Goal: Task Accomplishment & Management: Use online tool/utility

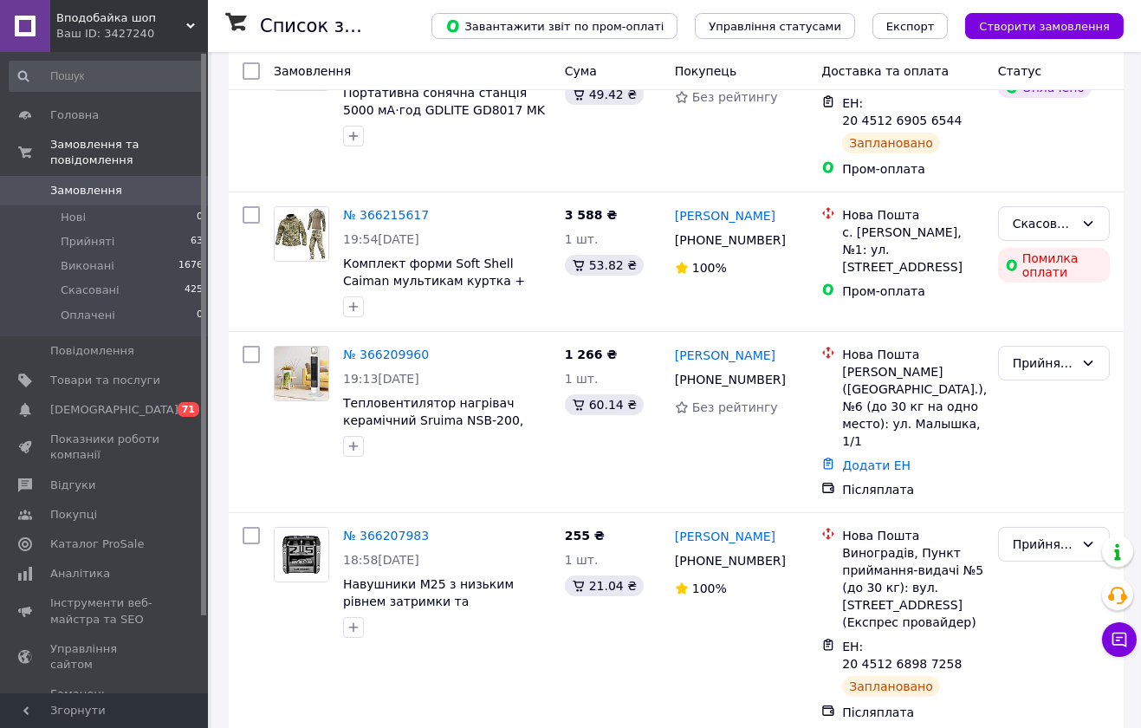
scroll to position [308, 0]
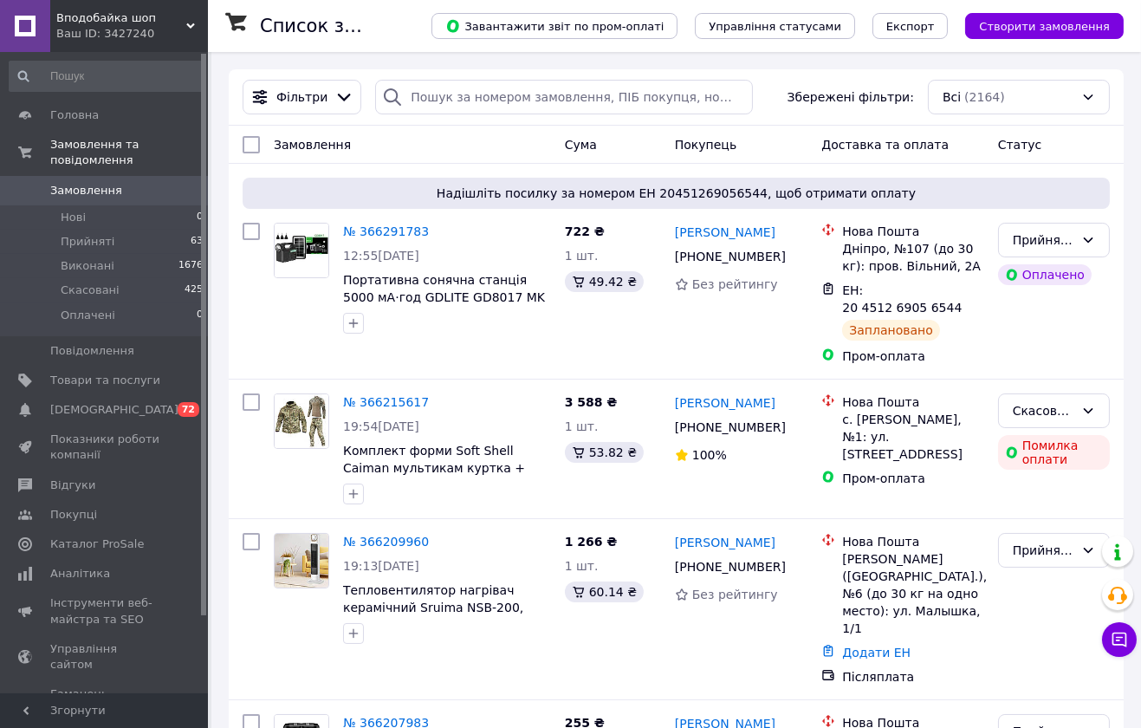
click at [125, 183] on span "Замовлення" at bounding box center [105, 191] width 110 height 16
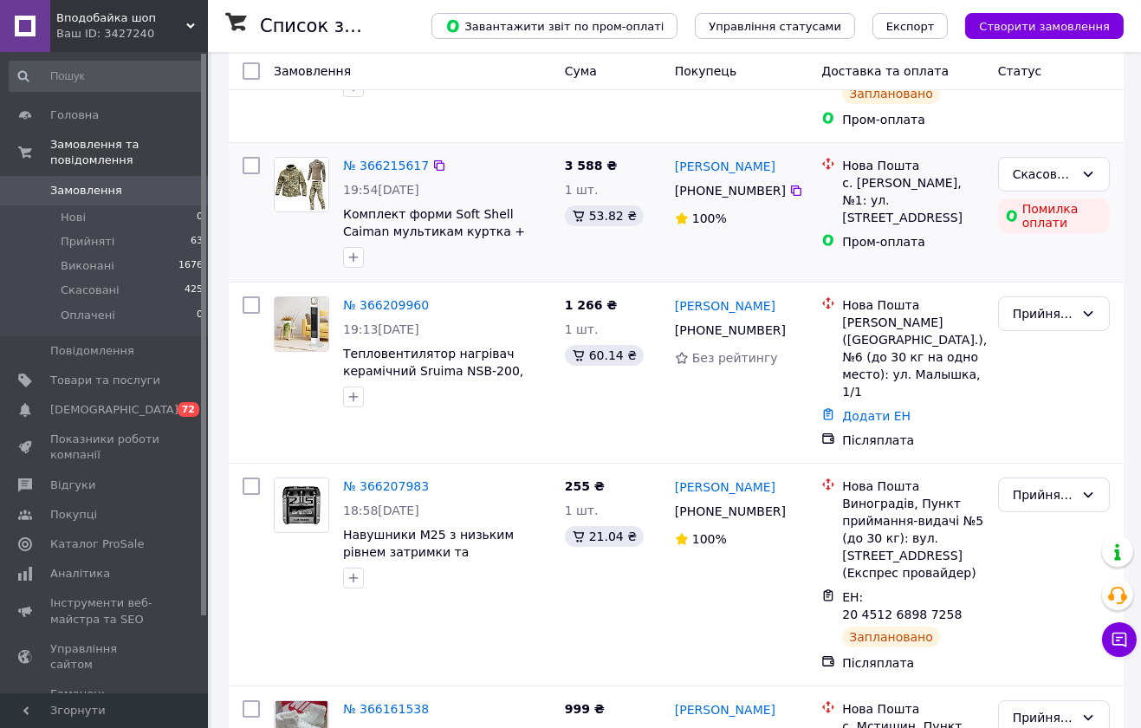
scroll to position [308, 0]
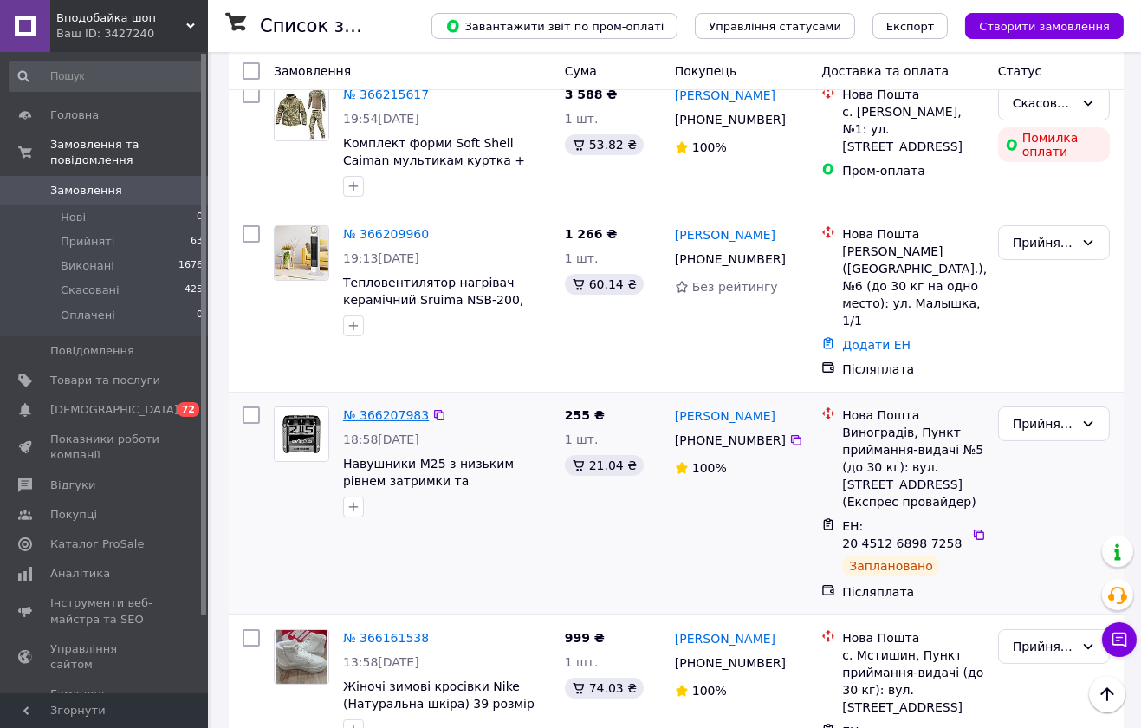
click at [382, 408] on link "№ 366207983" at bounding box center [386, 415] width 86 height 14
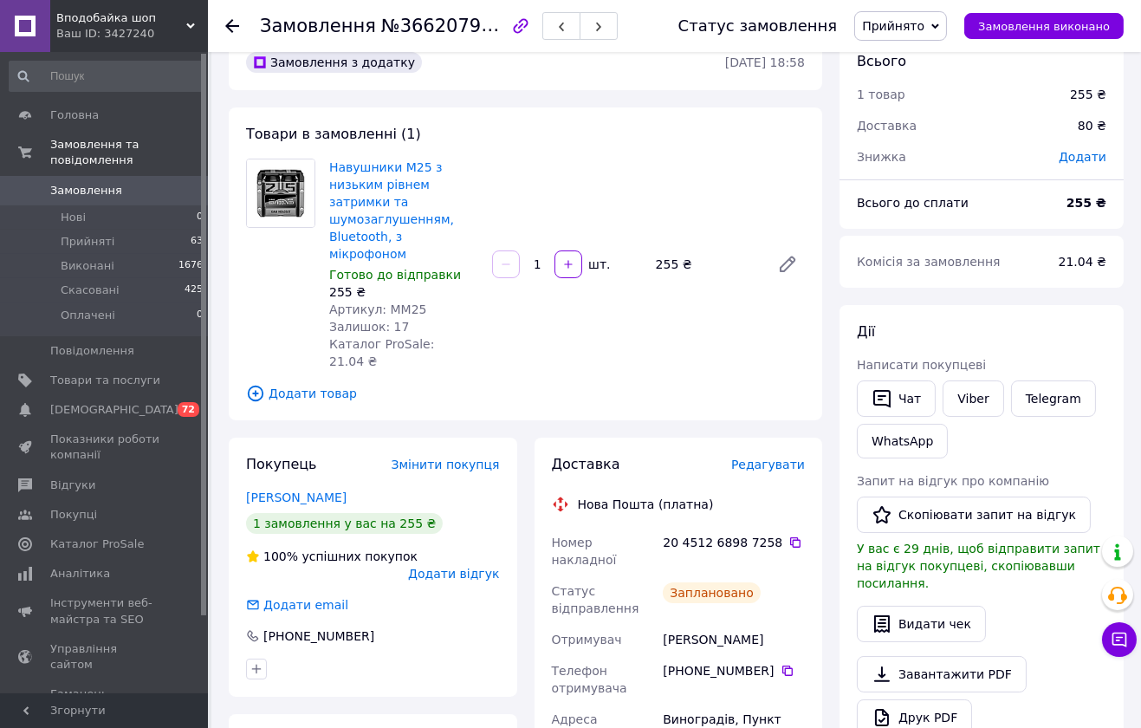
scroll to position [77, 0]
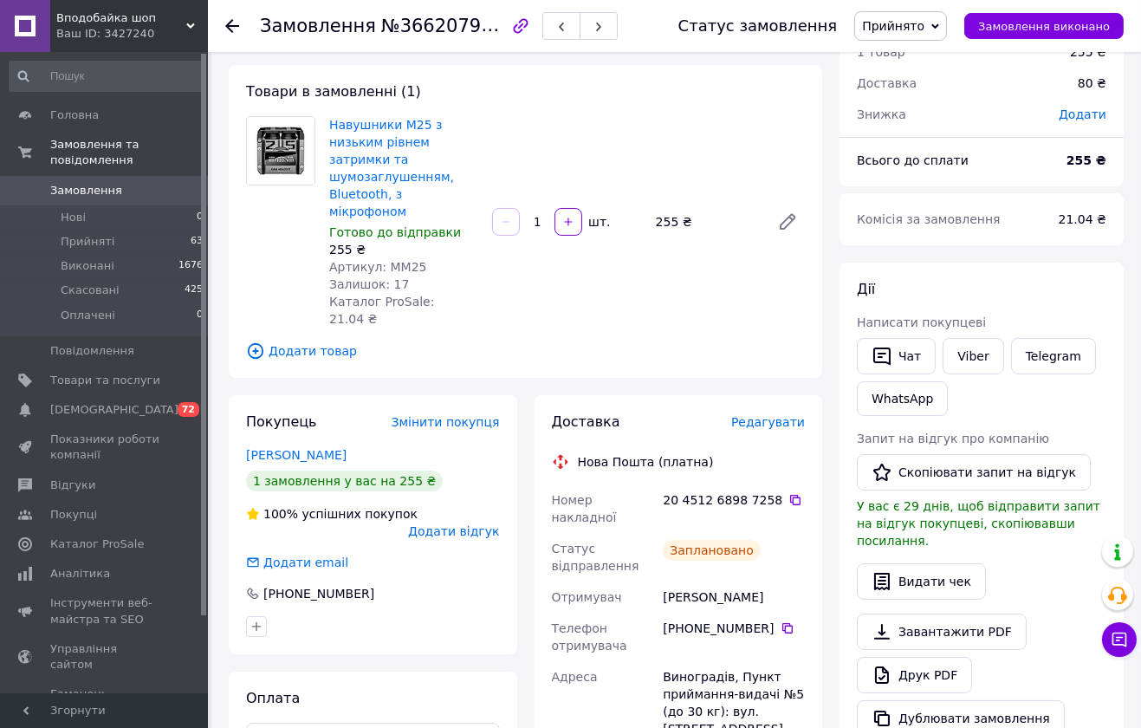
click at [123, 183] on span "Замовлення" at bounding box center [105, 191] width 110 height 16
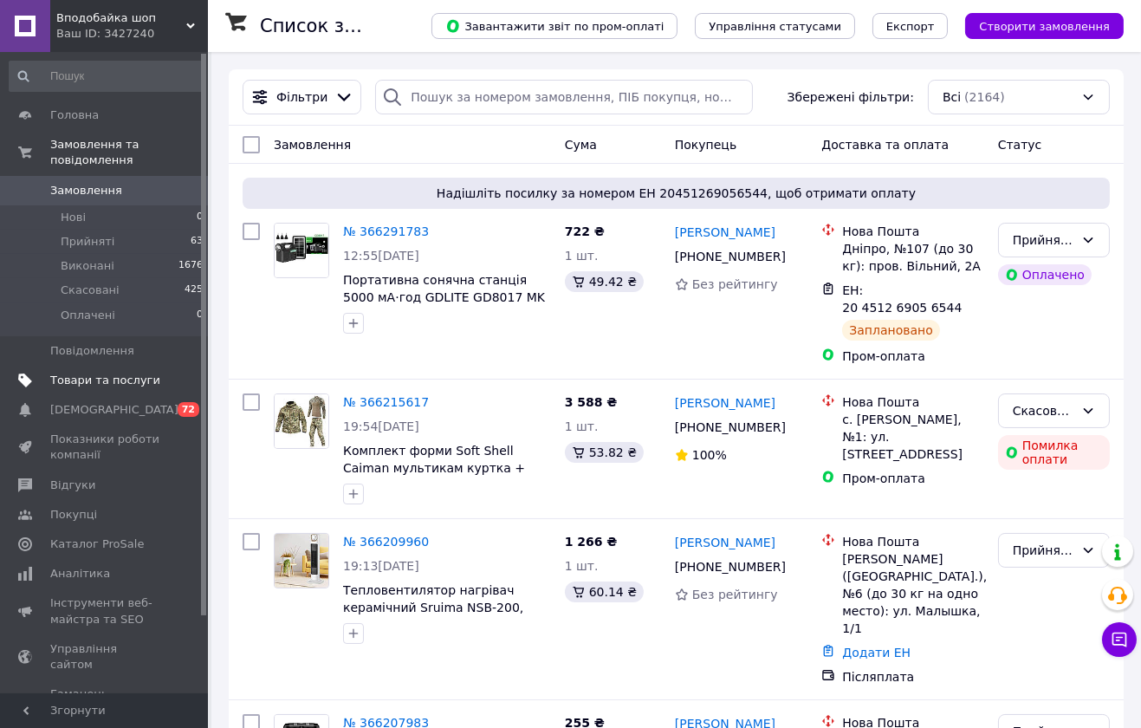
click at [149, 373] on span "Товари та послуги" at bounding box center [105, 381] width 110 height 16
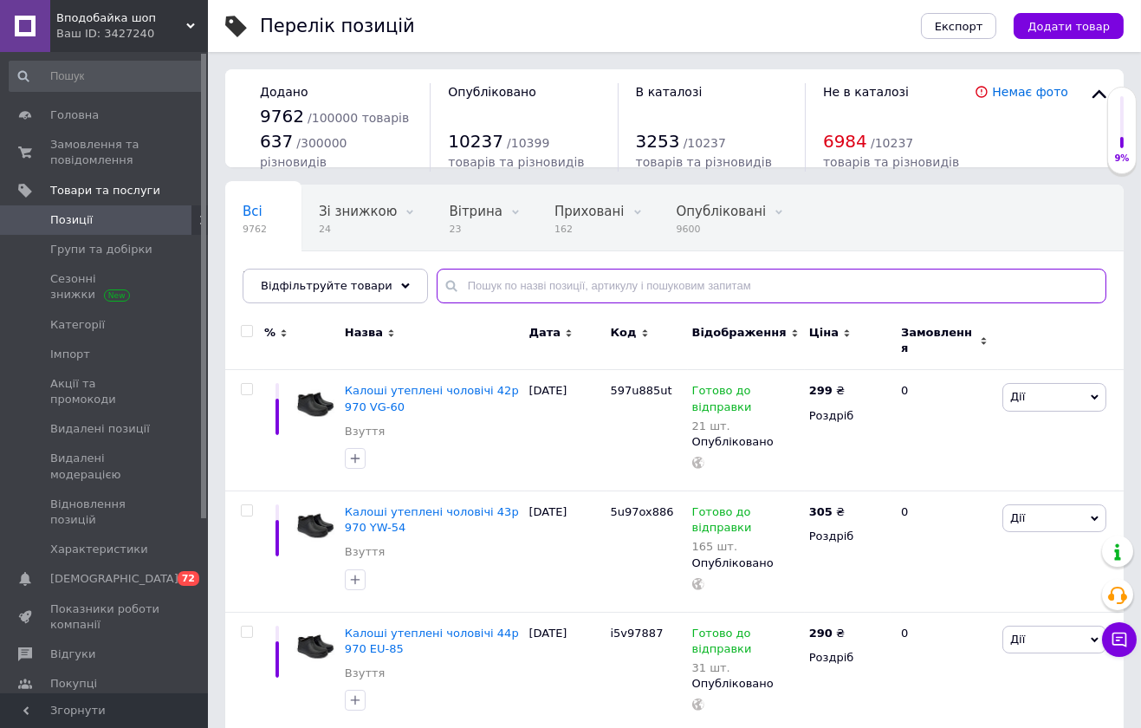
click at [578, 282] on input "text" at bounding box center [772, 286] width 670 height 35
paste input "MM25"
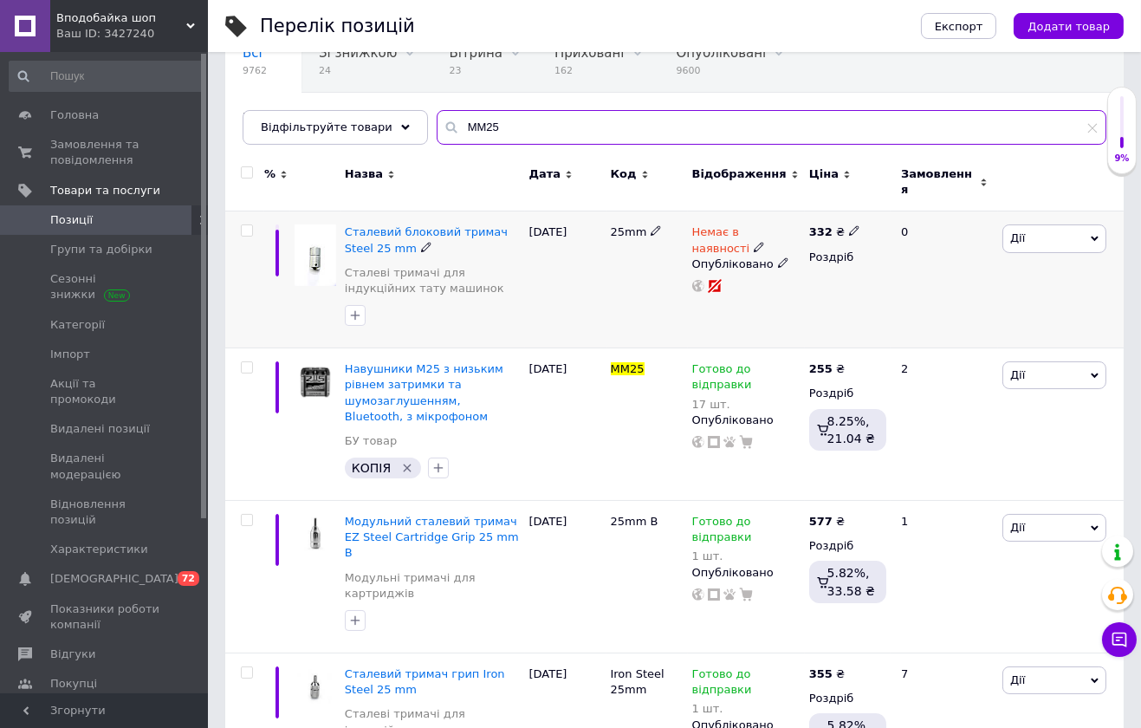
scroll to position [231, 0]
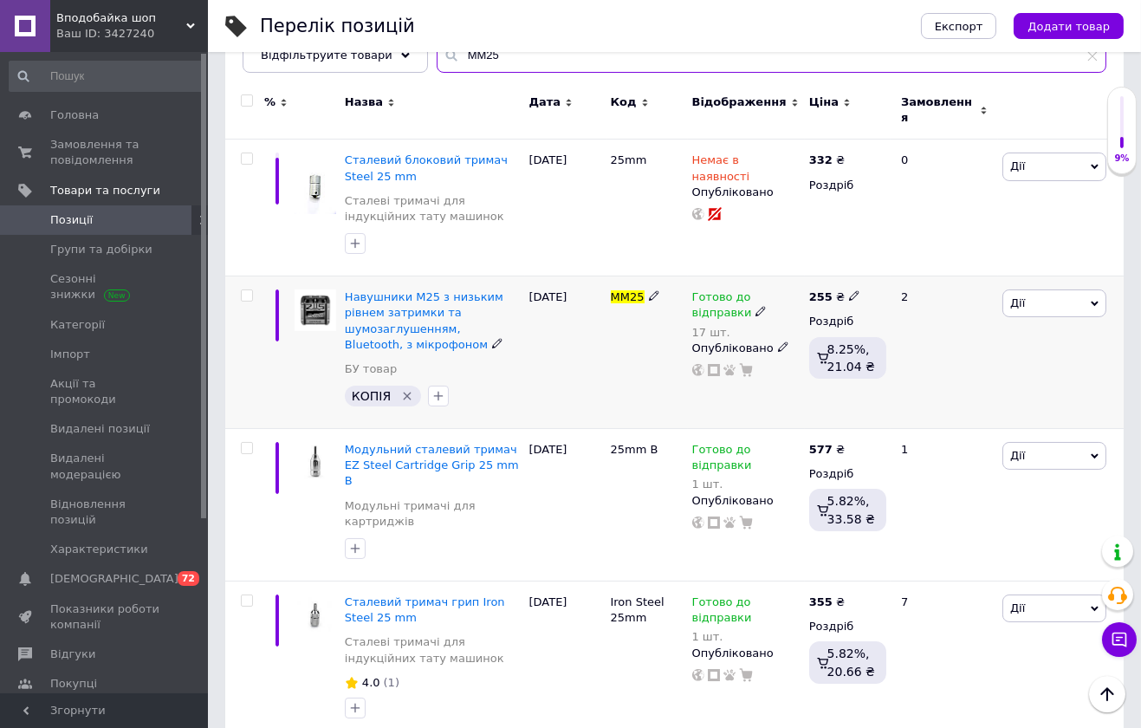
type input "MM25"
click at [730, 290] on span "Готово до відправки" at bounding box center [722, 307] width 60 height 34
click at [816, 285] on span "Готово до відправки" at bounding box center [899, 300] width 166 height 49
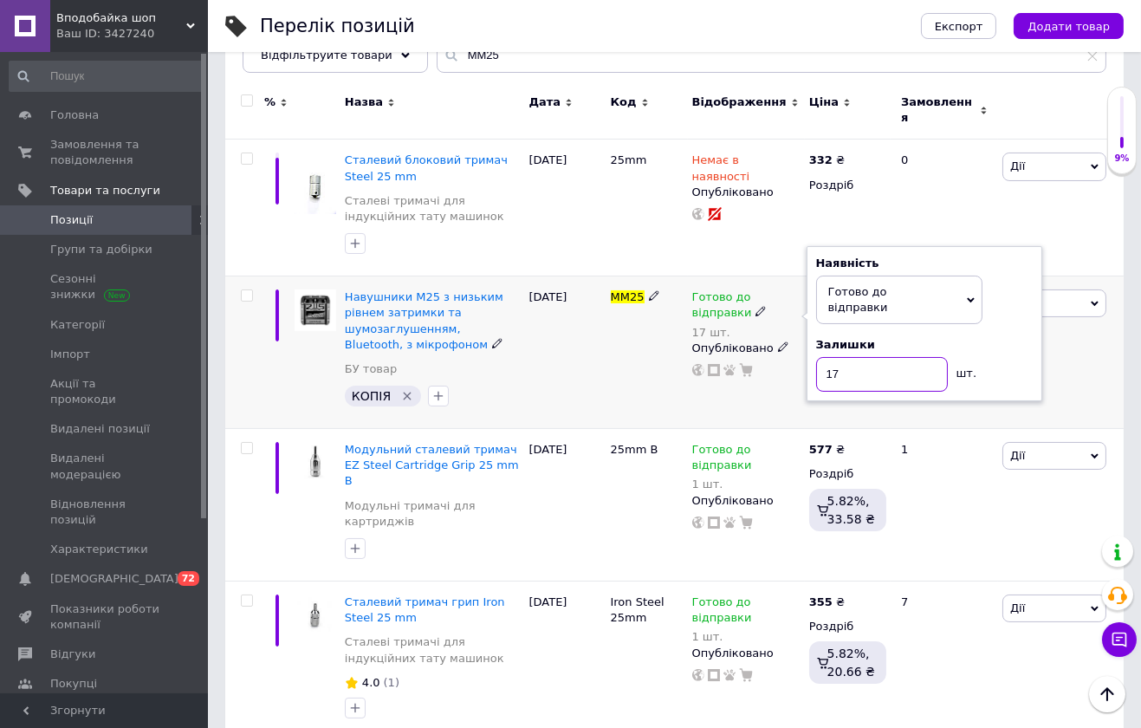
click at [854, 357] on input "17" at bounding box center [882, 374] width 132 height 35
type input "15"
click at [846, 399] on div "255 ₴ Роздріб 8.25%, 21.04 ₴" at bounding box center [848, 352] width 86 height 153
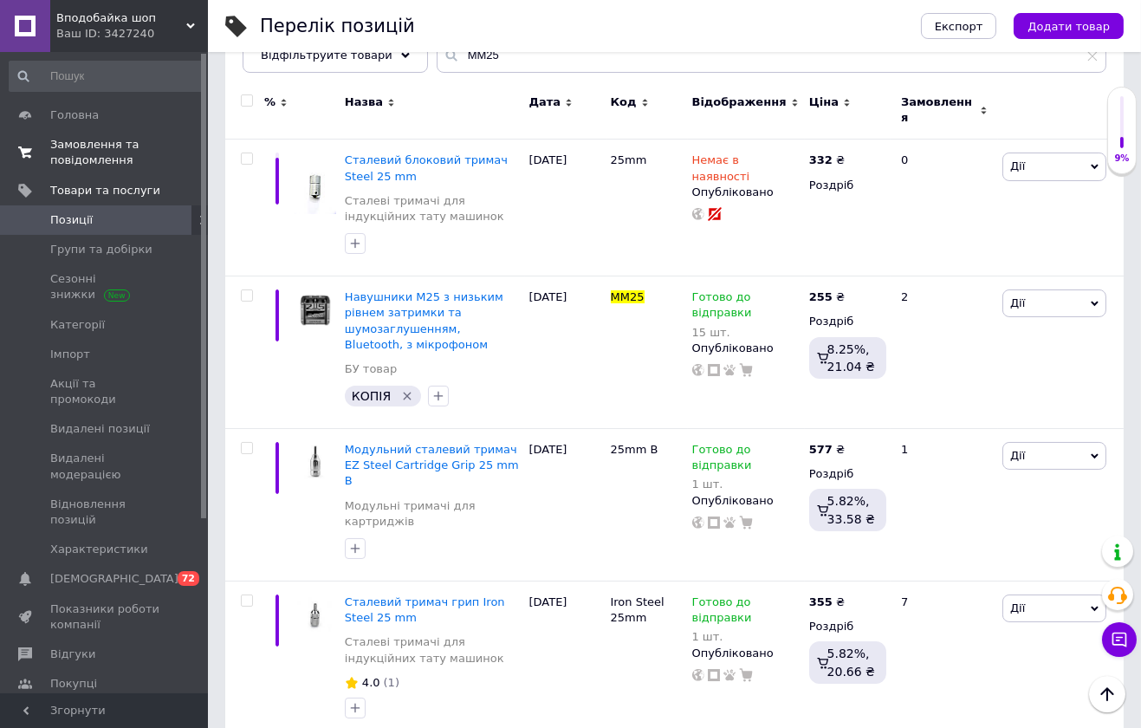
click at [163, 156] on span "0 0" at bounding box center [184, 152] width 48 height 31
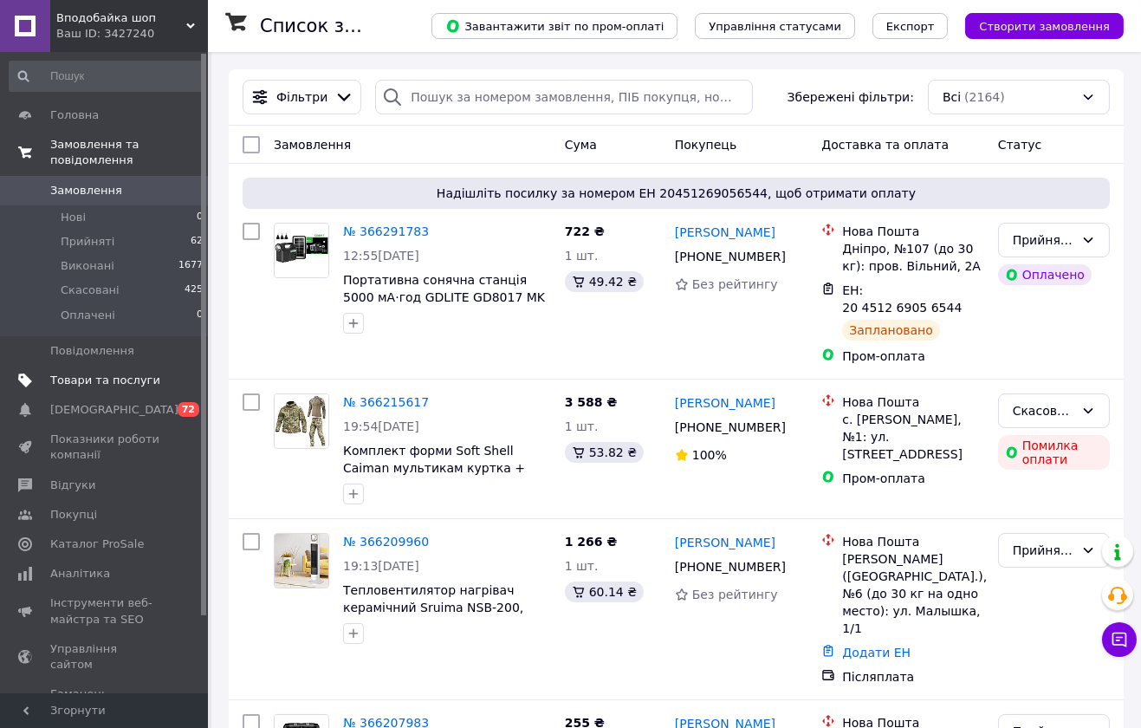
click at [162, 373] on span at bounding box center [184, 381] width 48 height 16
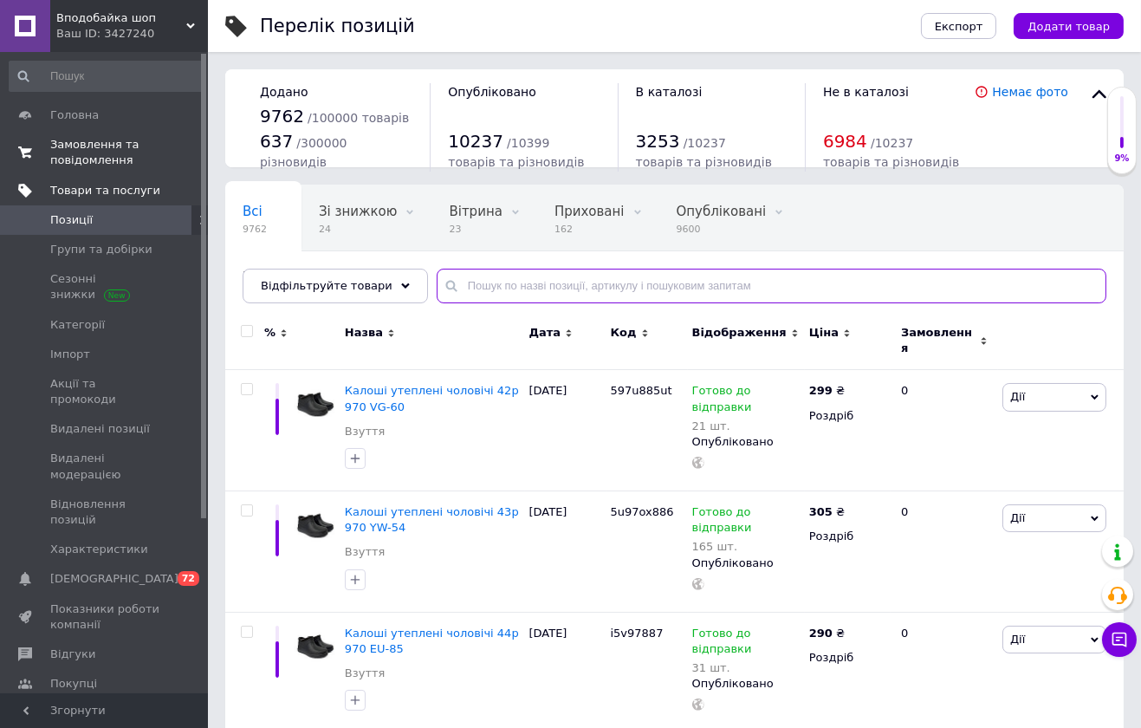
click at [627, 292] on input "text" at bounding box center [772, 286] width 670 height 35
paste input "Костюм софтшел Gman піксель-камуфляж Soft Shell на флісі"
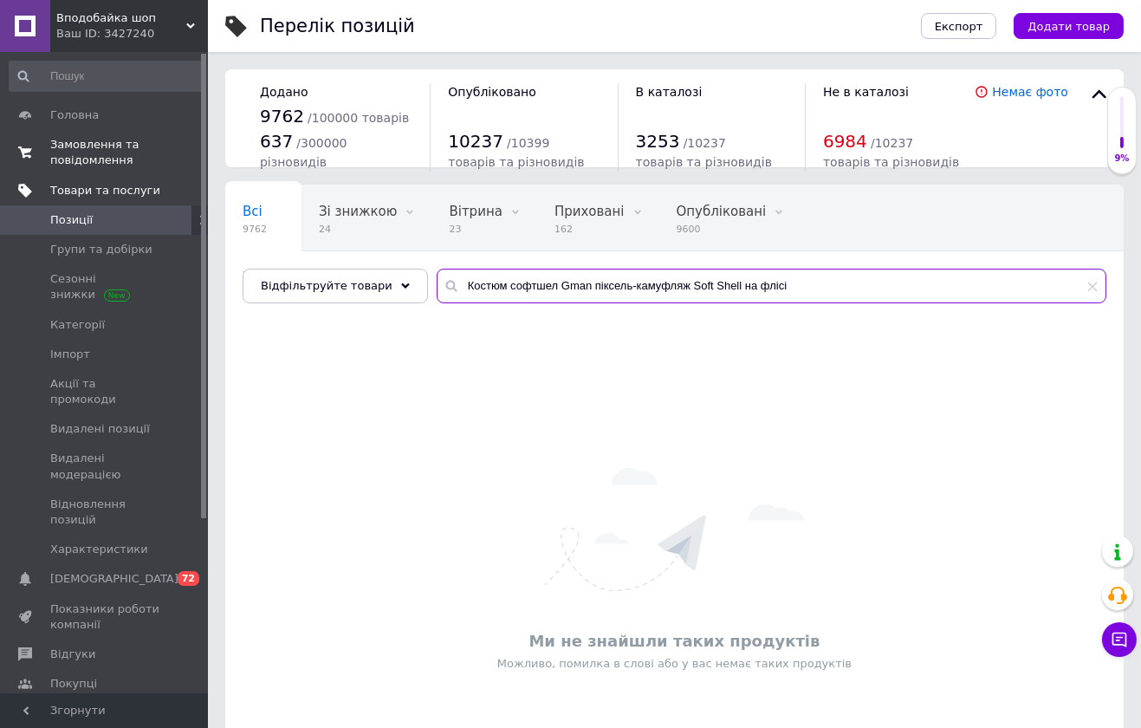
drag, startPoint x: 786, startPoint y: 285, endPoint x: 594, endPoint y: 288, distance: 192.4
click at [594, 288] on input "Костюм софтшел Gman піксель-камуфляж Soft Shell на флісі" at bounding box center [772, 286] width 670 height 35
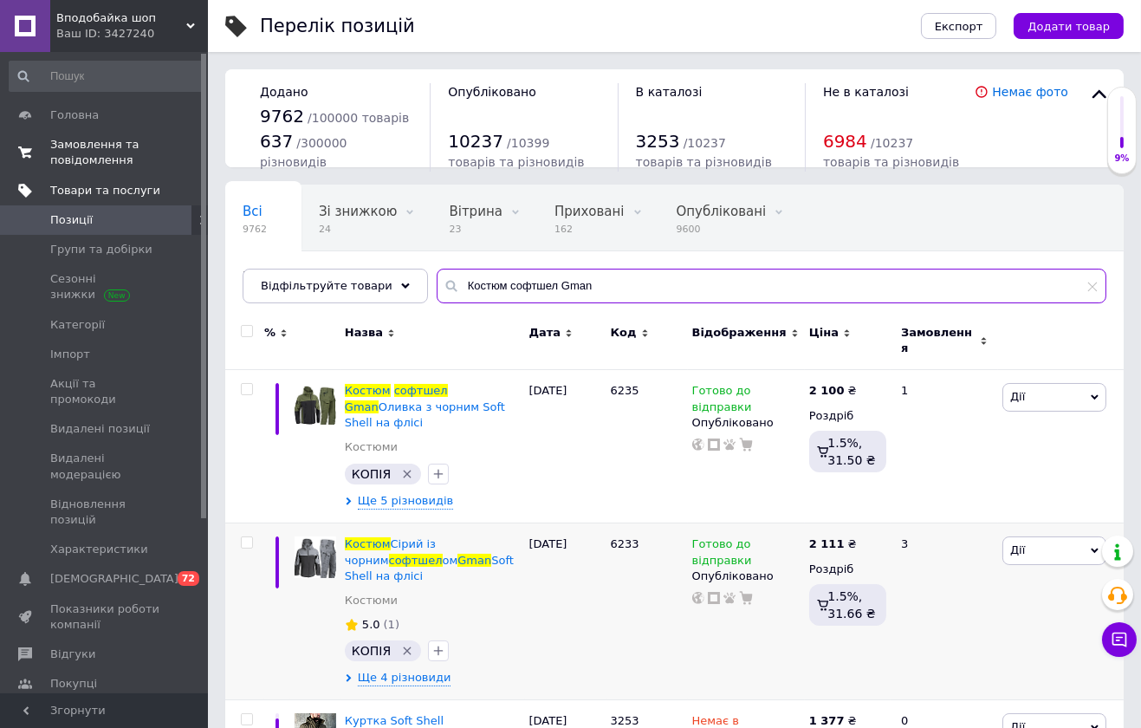
drag, startPoint x: 591, startPoint y: 288, endPoint x: 505, endPoint y: 300, distance: 86.6
click at [506, 299] on input "Костюм софтшел Gman" at bounding box center [772, 286] width 670 height 35
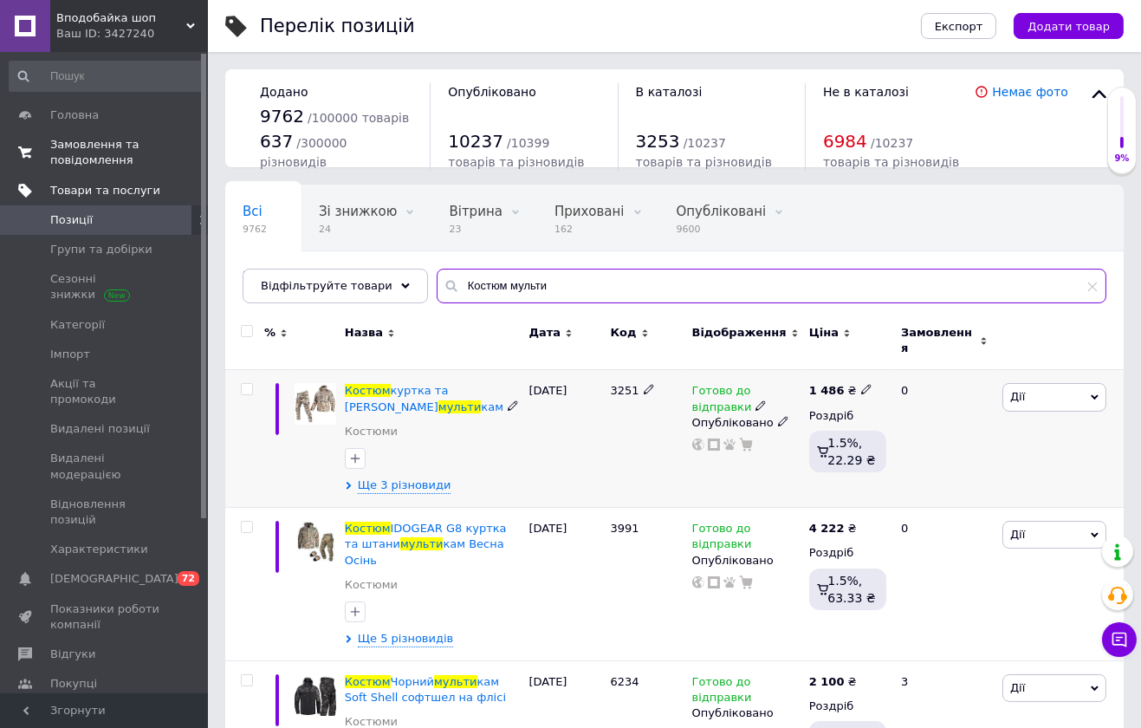
type input "Костюм мульти"
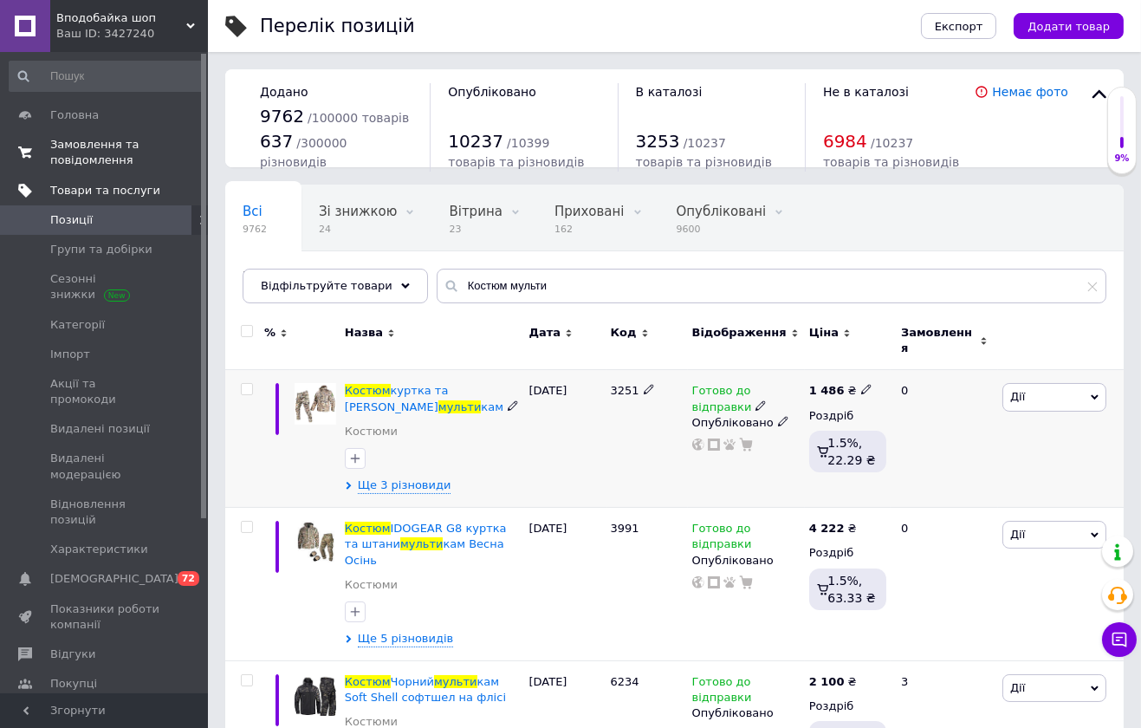
click at [1035, 387] on span "Дії" at bounding box center [1055, 397] width 104 height 28
click at [957, 474] on li "Копіювати" at bounding box center [991, 479] width 230 height 24
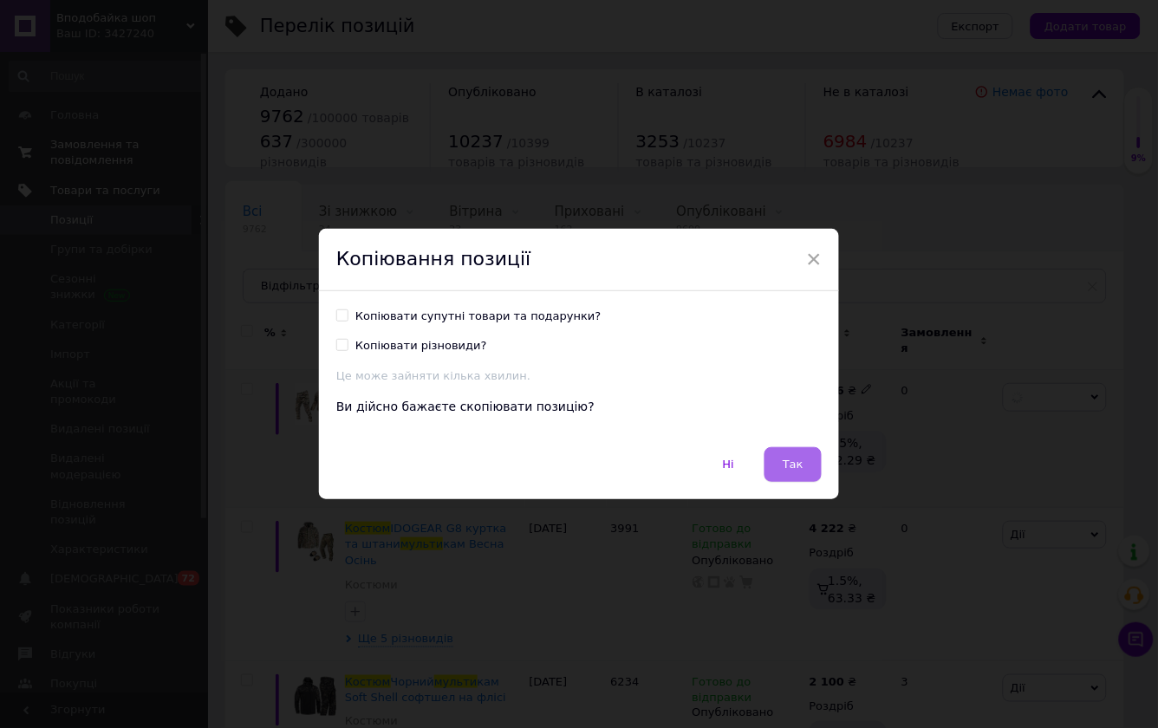
click at [808, 459] on button "Так" at bounding box center [792, 464] width 57 height 35
